Goal: Find specific page/section: Find specific page/section

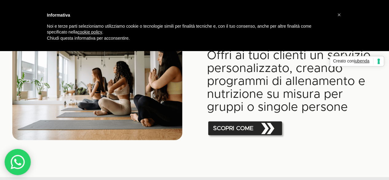
scroll to position [462, 0]
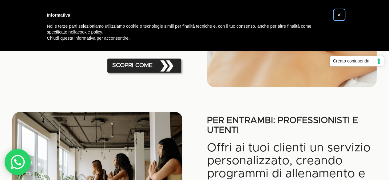
click at [338, 14] on font "×" at bounding box center [340, 14] width 4 height 7
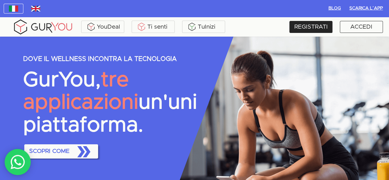
scroll to position [92, 0]
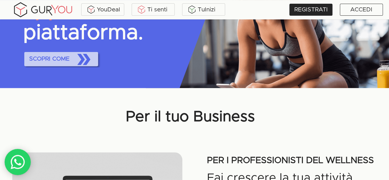
click at [79, 69] on icon "button" at bounding box center [83, 59] width 19 height 19
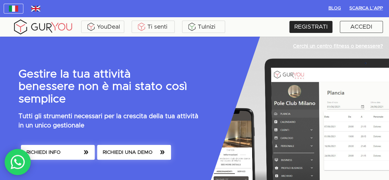
scroll to position [92, 0]
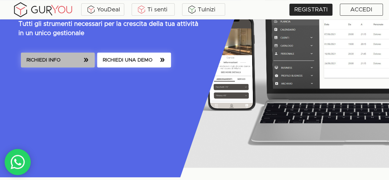
click at [90, 61] on button "RICHIEDI INFO" at bounding box center [58, 60] width 74 height 15
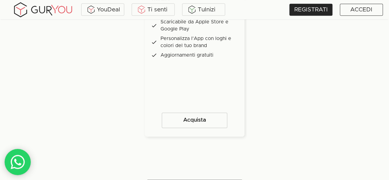
scroll to position [1293, 0]
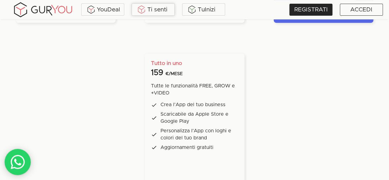
click at [169, 10] on div "Ti senti" at bounding box center [153, 9] width 40 height 9
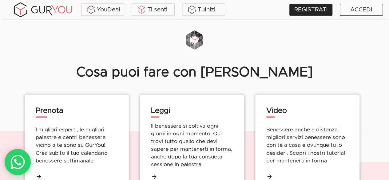
scroll to position [369, 0]
